Goal: Use online tool/utility: Utilize a website feature to perform a specific function

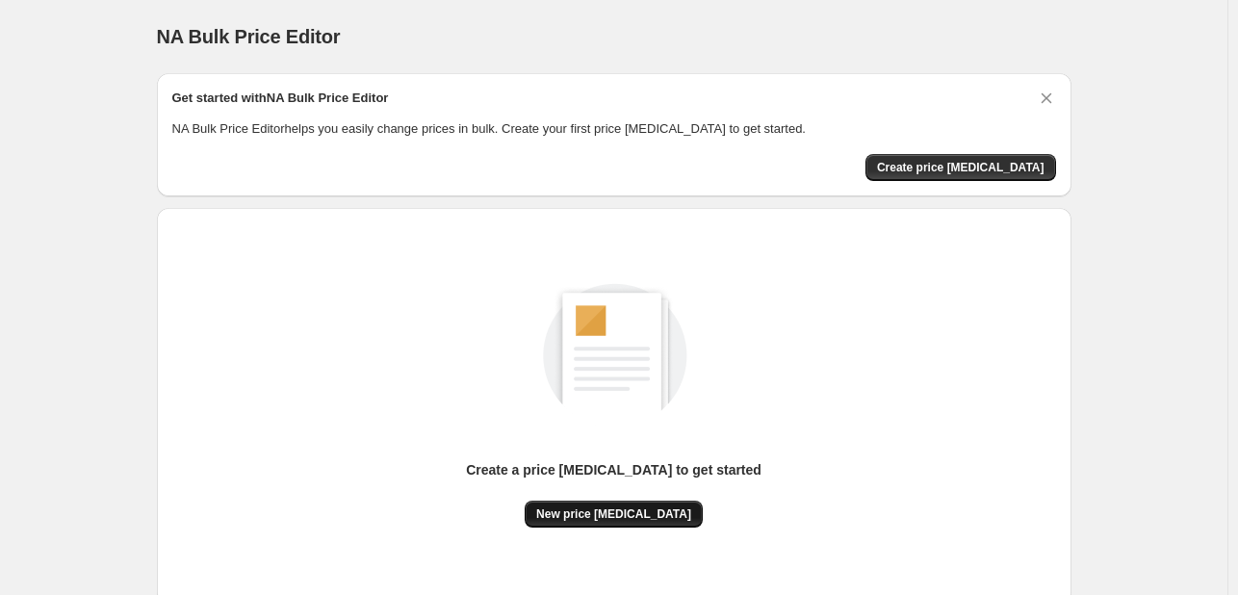
click at [610, 511] on span "New price [MEDICAL_DATA]" at bounding box center [613, 514] width 155 height 15
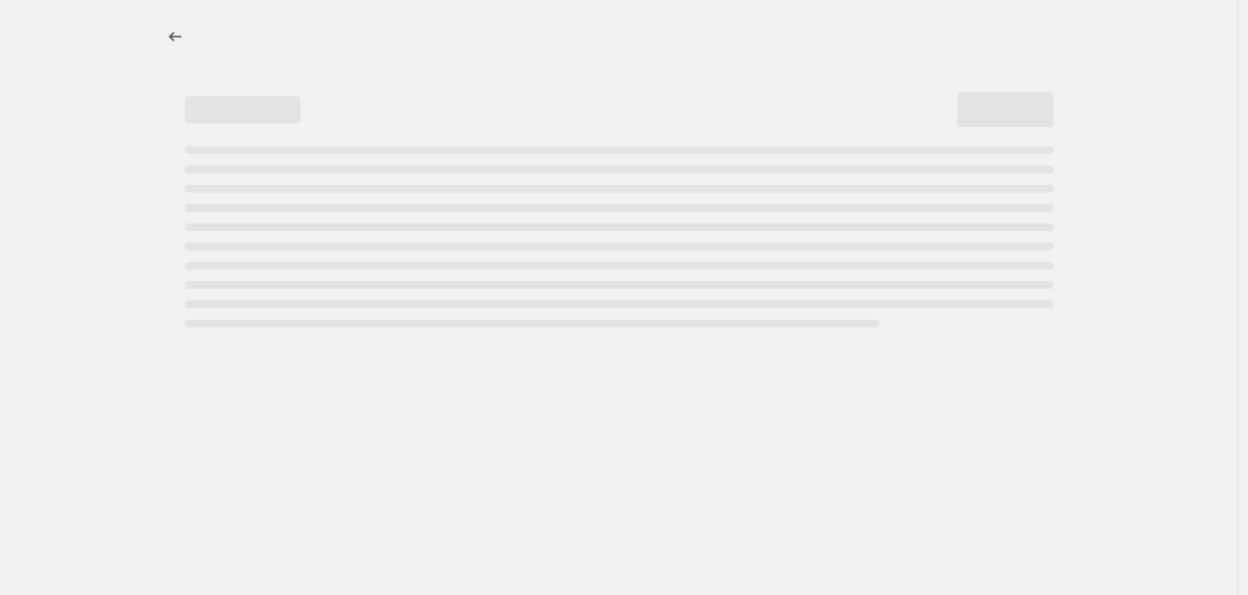
select select "percentage"
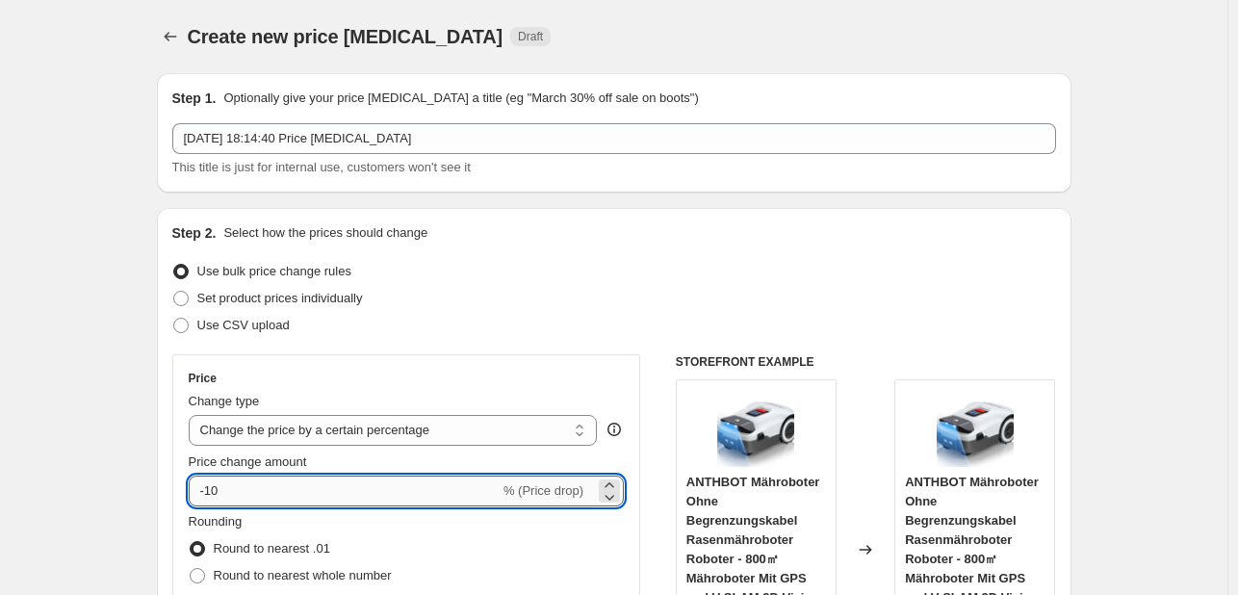
click at [359, 489] on input "-10" at bounding box center [344, 491] width 311 height 31
type input "-1"
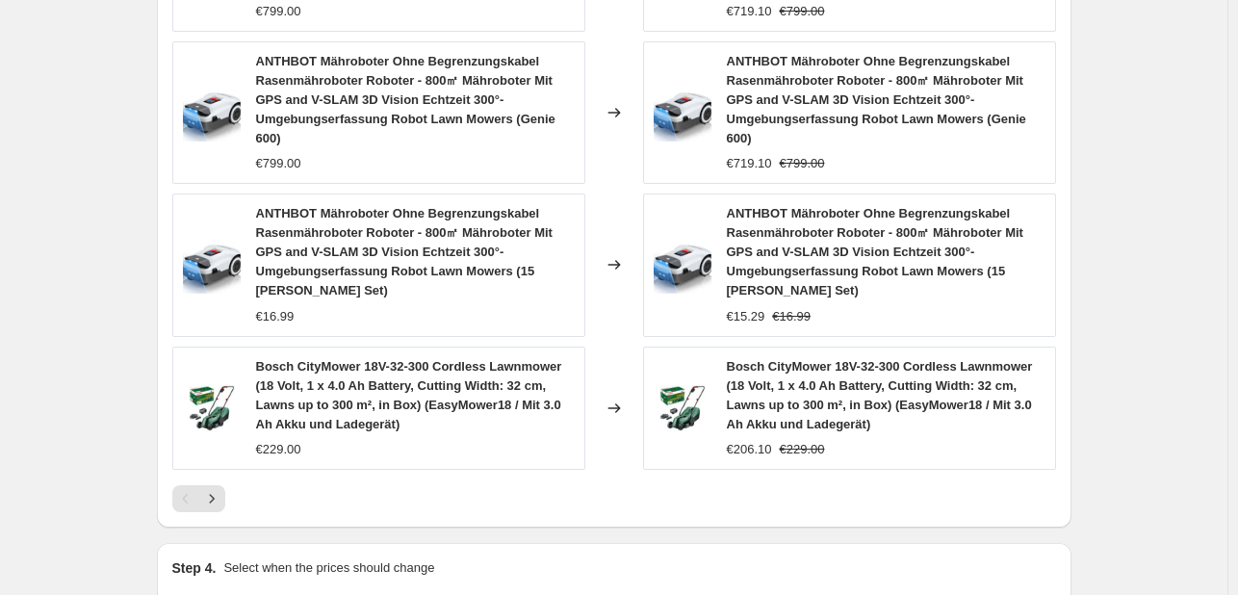
scroll to position [1629, 0]
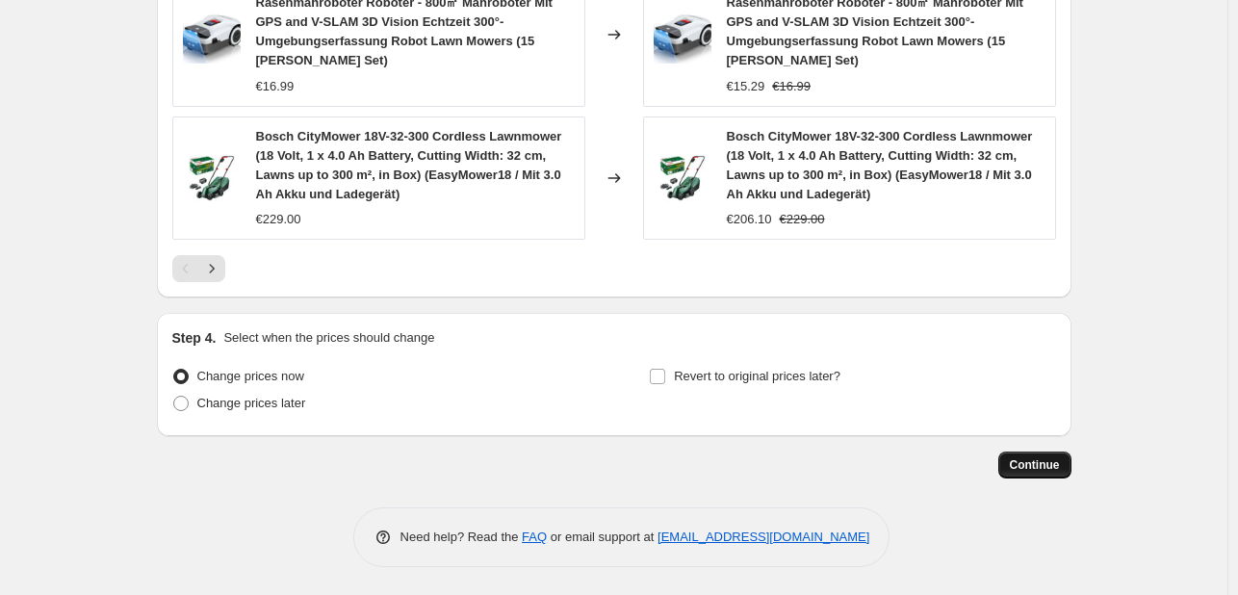
type input "-30"
click at [1020, 466] on span "Continue" at bounding box center [1035, 464] width 50 height 15
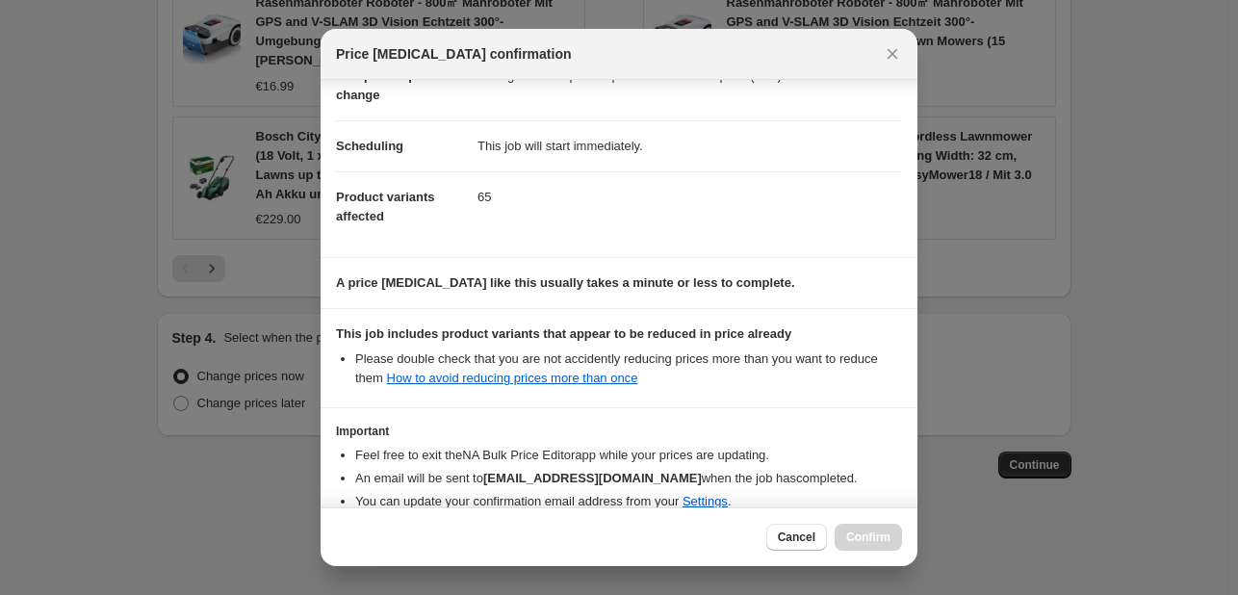
scroll to position [214, 0]
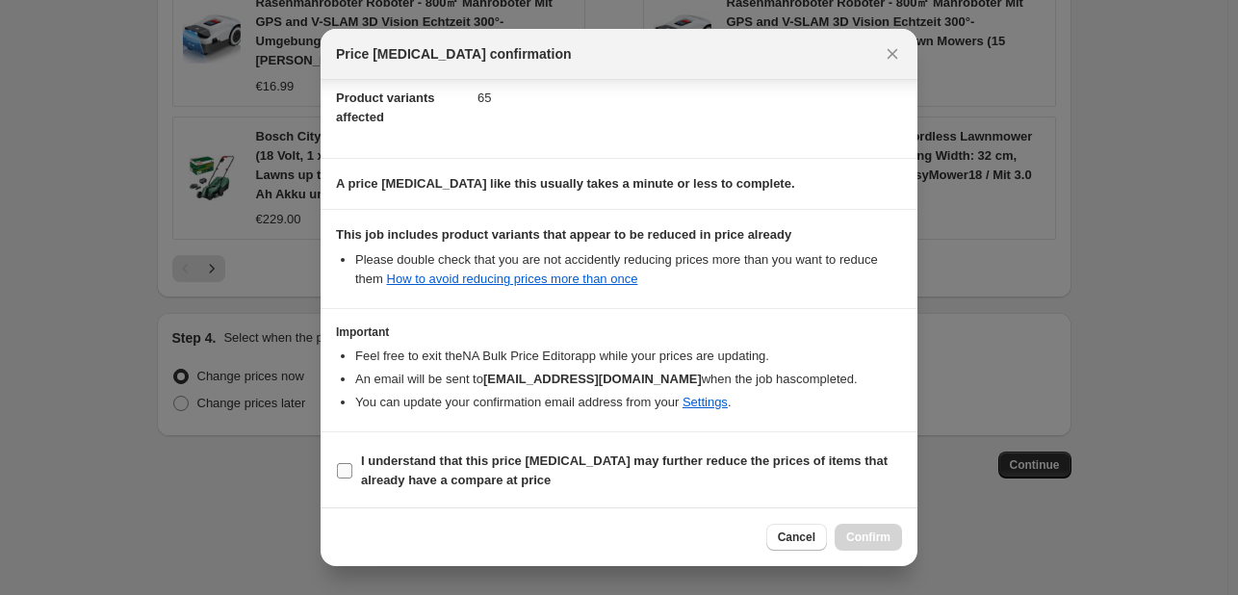
click at [355, 467] on label "I understand that this price [MEDICAL_DATA] may further reduce the prices of it…" at bounding box center [619, 471] width 566 height 46
click at [352, 467] on input "I understand that this price [MEDICAL_DATA] may further reduce the prices of it…" at bounding box center [344, 470] width 15 height 15
checkbox input "true"
click at [894, 521] on div "Cancel Confirm" at bounding box center [619, 536] width 597 height 59
click at [892, 533] on button "Confirm" at bounding box center [868, 537] width 67 height 27
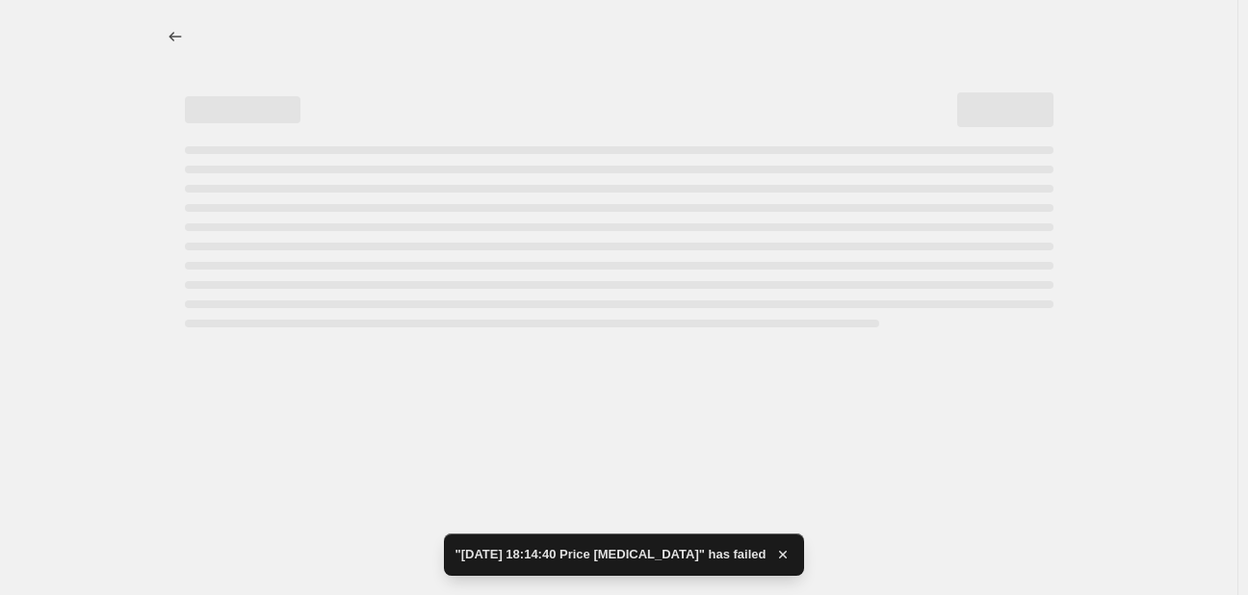
select select "percentage"
